Goal: Complete application form

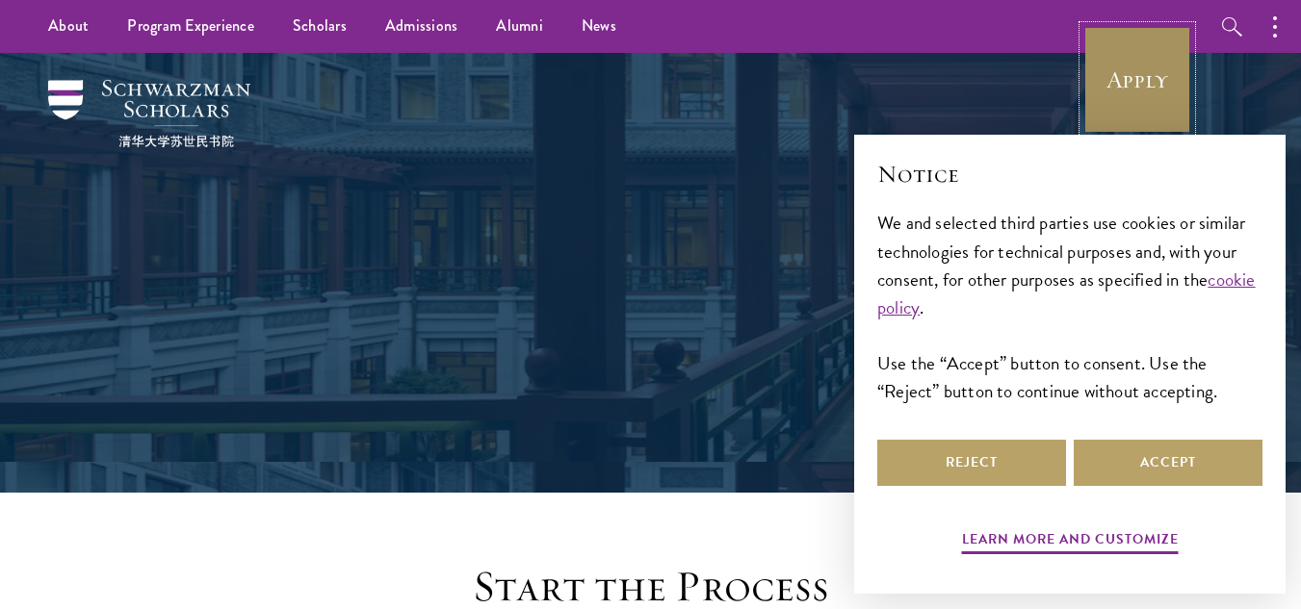
click at [1152, 61] on link "Apply" at bounding box center [1137, 80] width 108 height 108
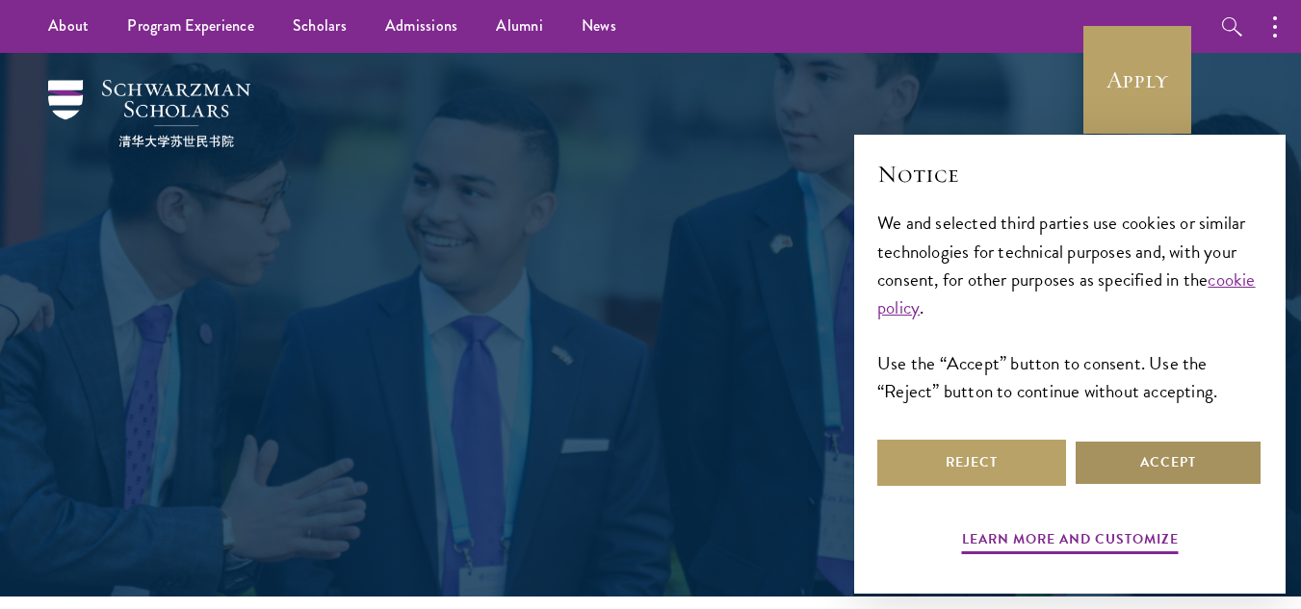
click at [1140, 470] on button "Accept" at bounding box center [1168, 463] width 189 height 46
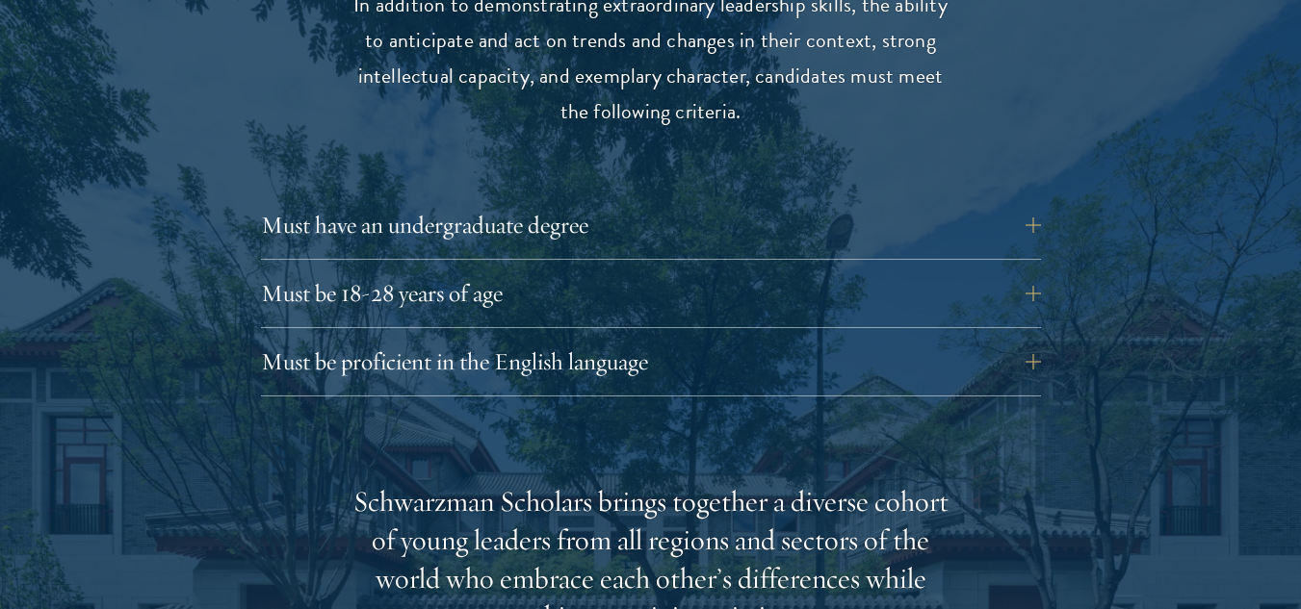
scroll to position [2626, 0]
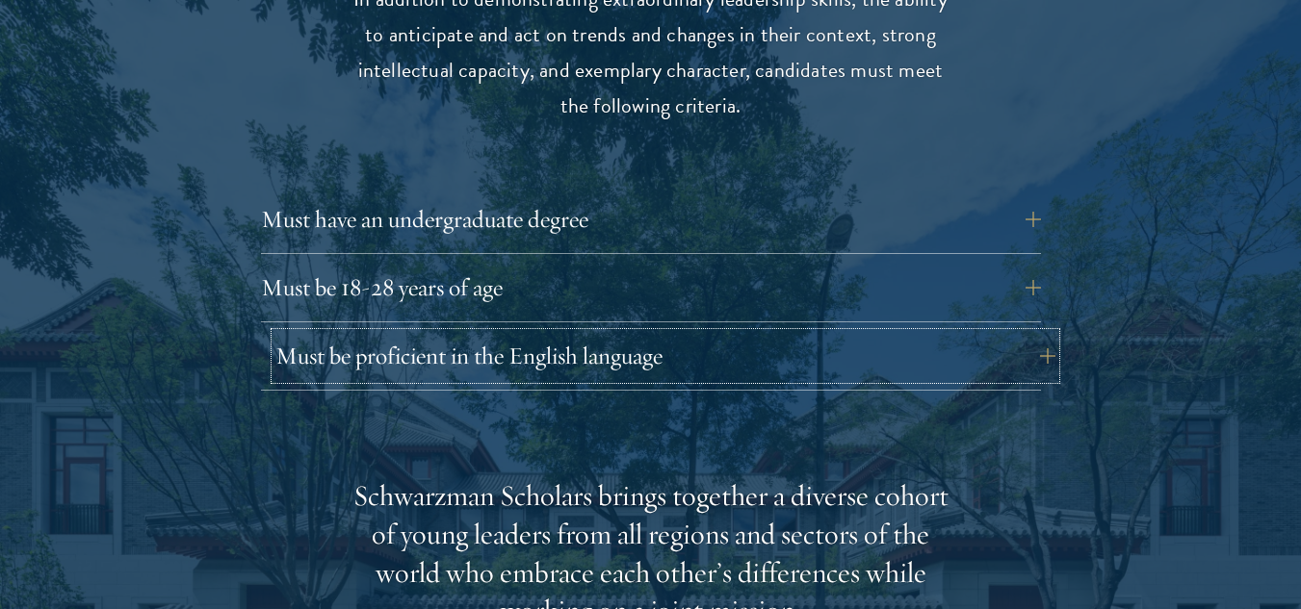
click at [1038, 333] on button "Must be proficient in the English language" at bounding box center [665, 356] width 780 height 46
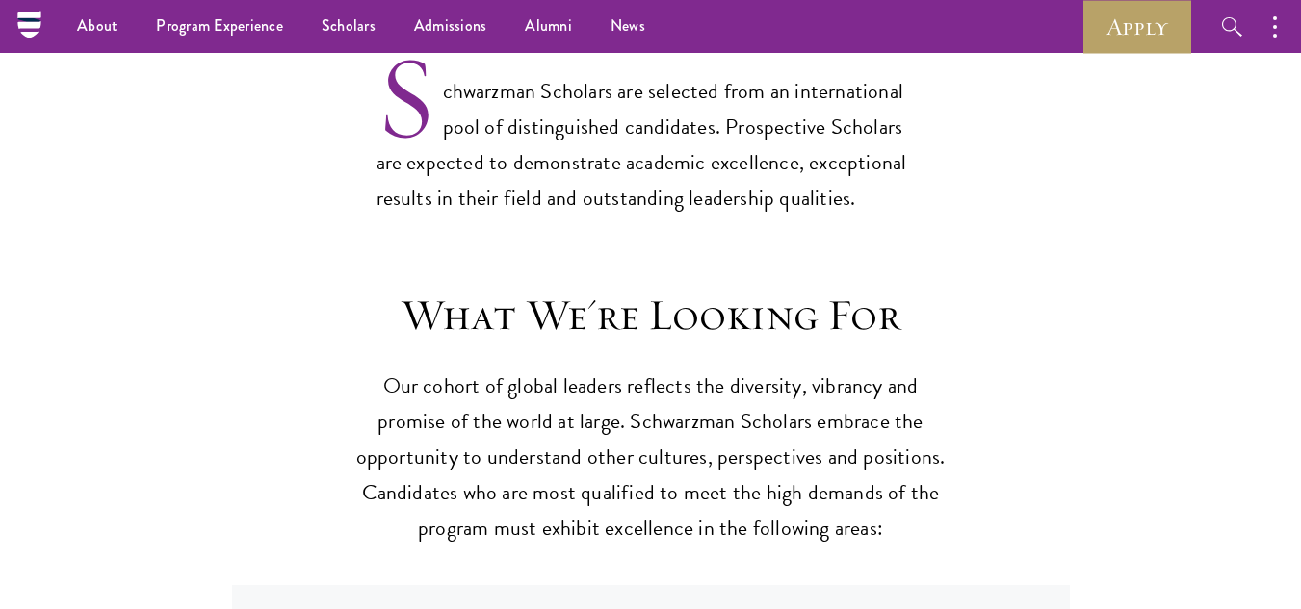
scroll to position [1568, 0]
